Goal: Information Seeking & Learning: Find specific fact

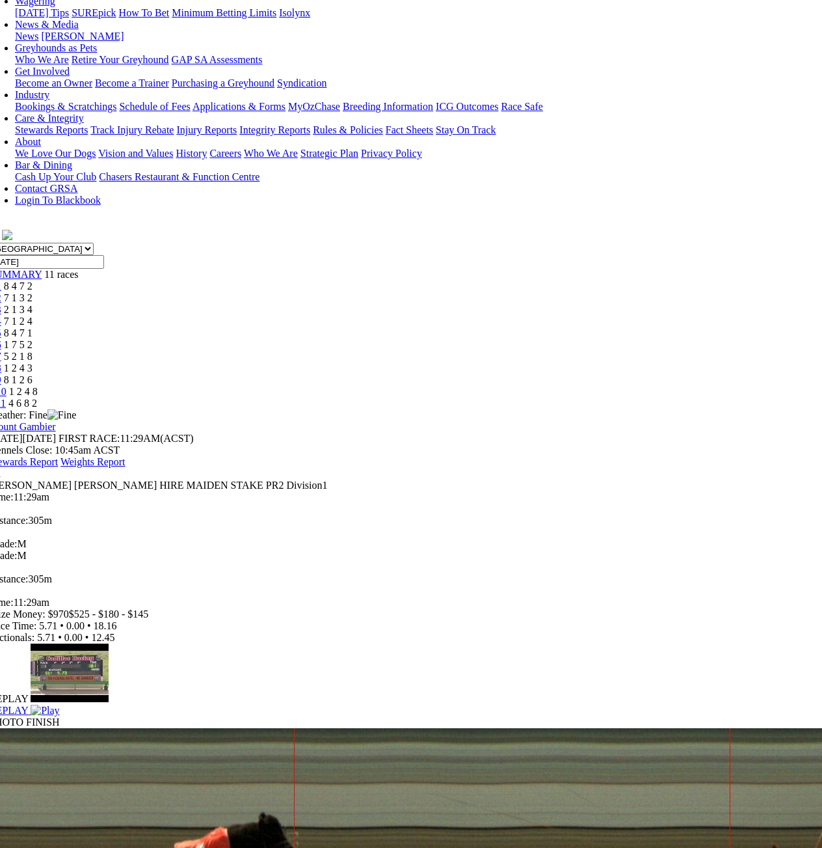
scroll to position [171, 16]
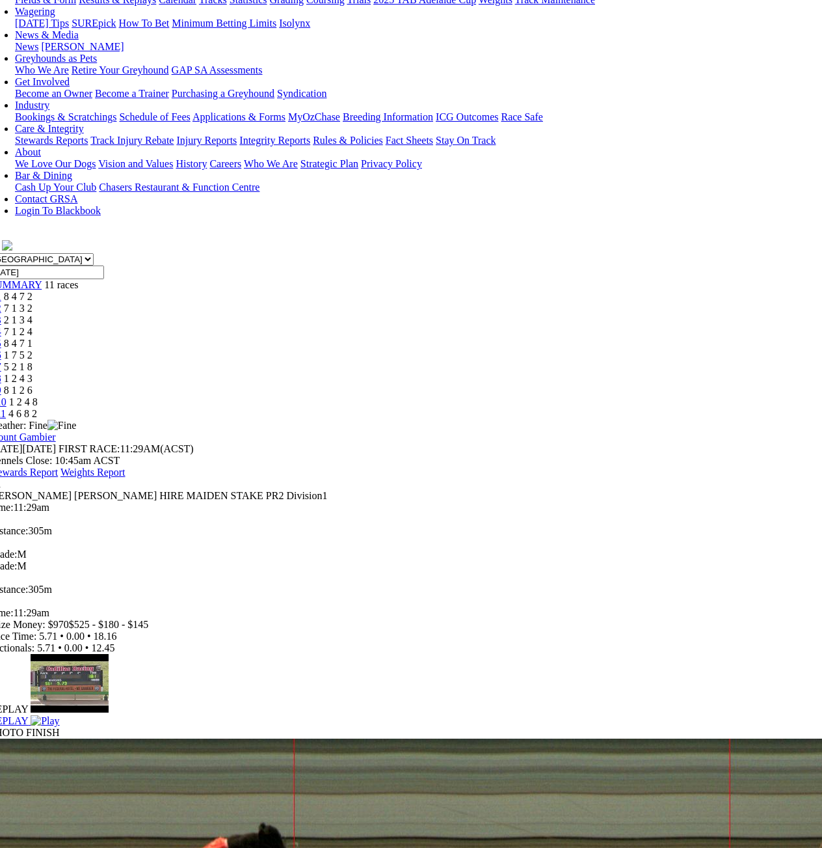
click at [59, 715] on img at bounding box center [45, 721] width 29 height 12
